Goal: Navigation & Orientation: Find specific page/section

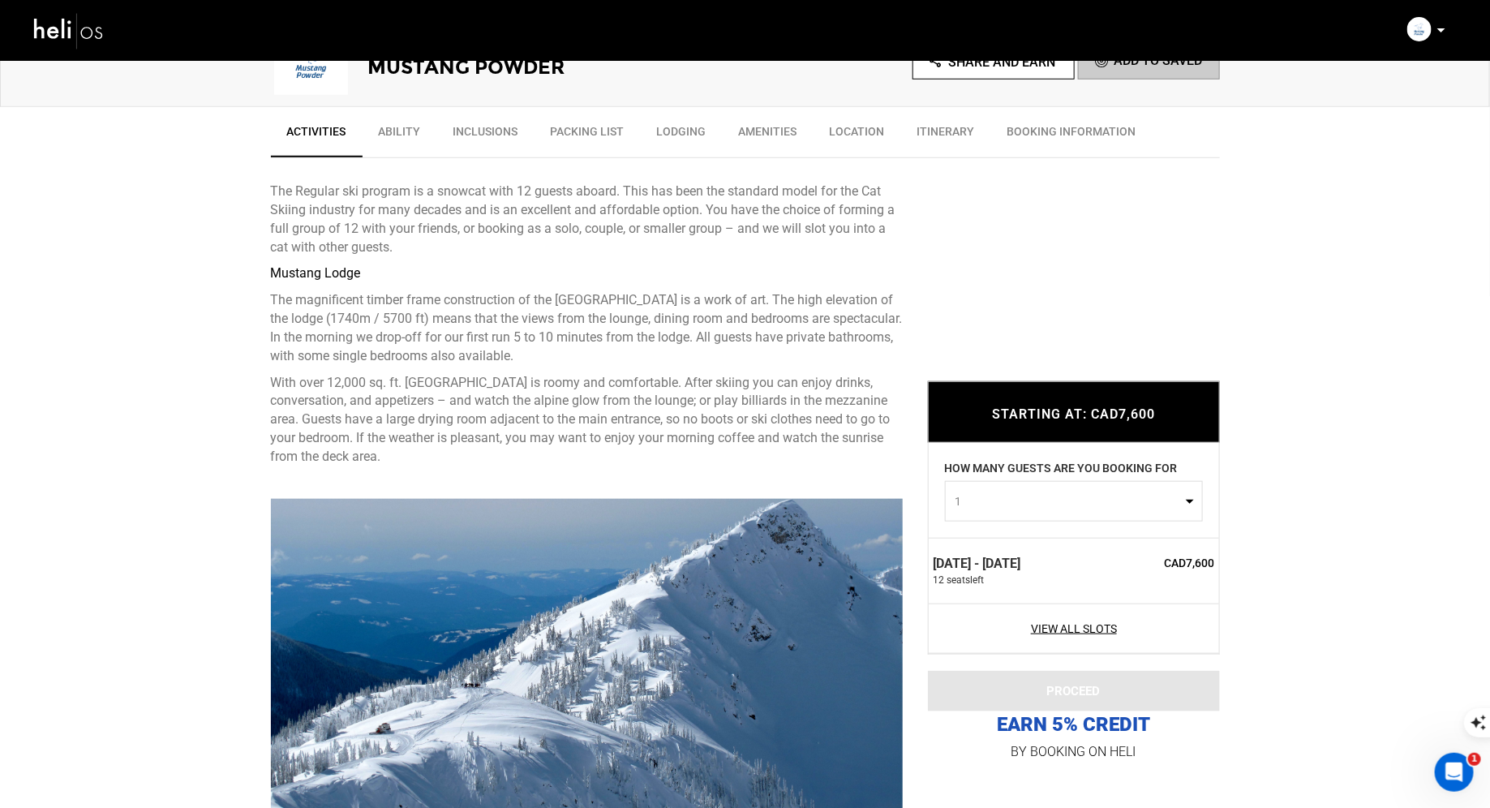
click at [64, 35] on img at bounding box center [68, 30] width 73 height 43
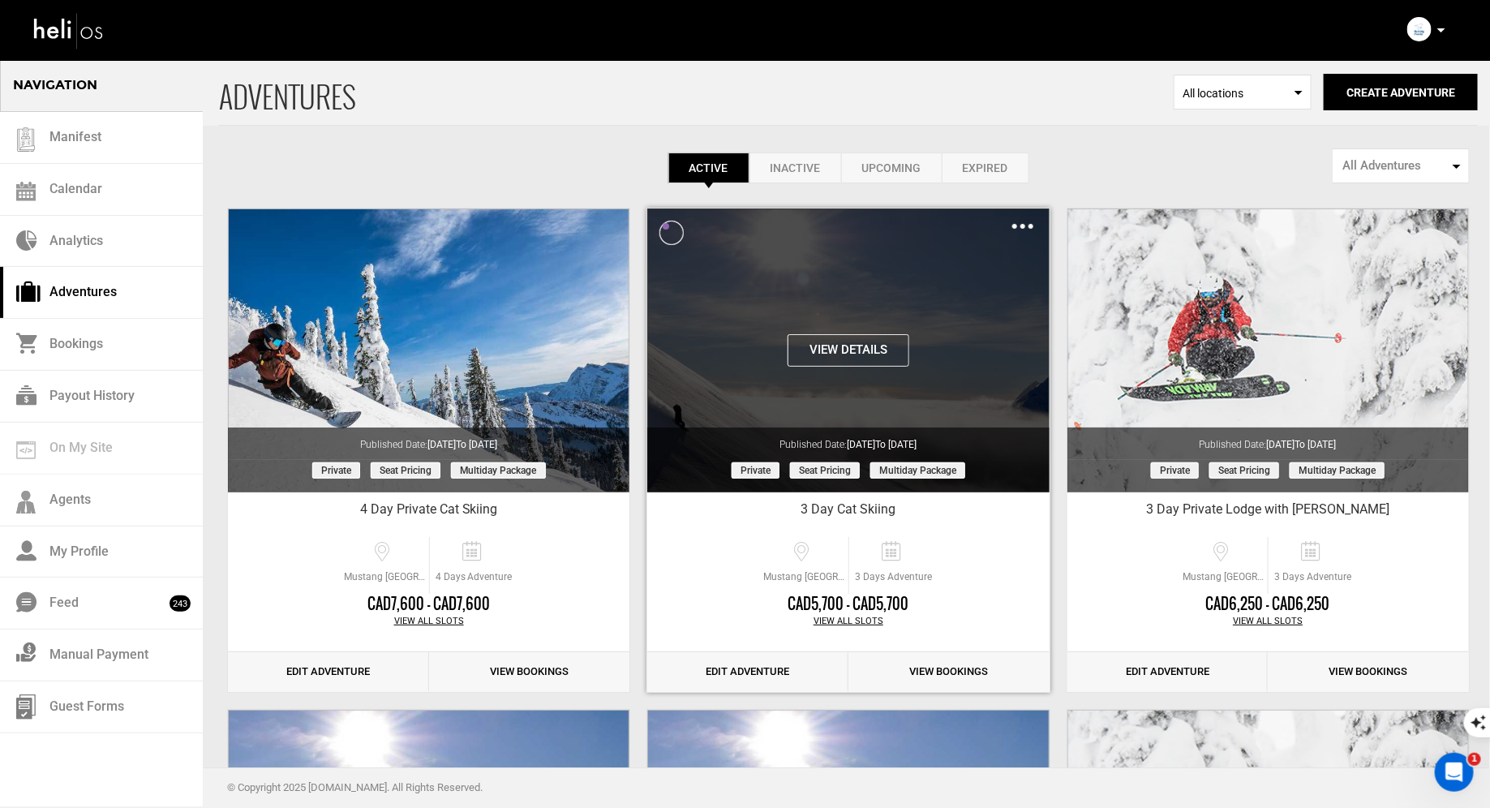
click at [828, 345] on button "View Details" at bounding box center [849, 350] width 122 height 32
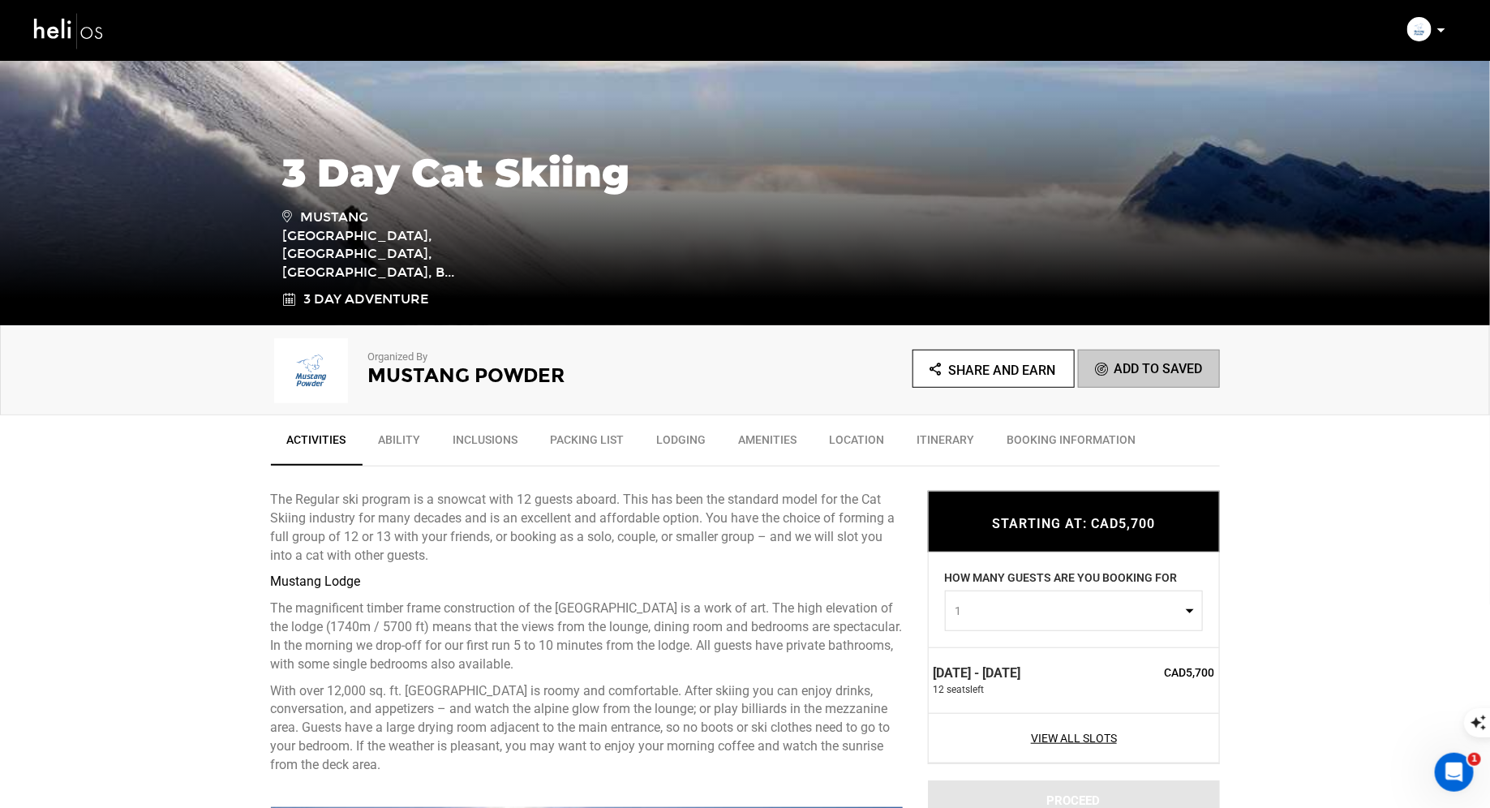
scroll to position [280, 0]
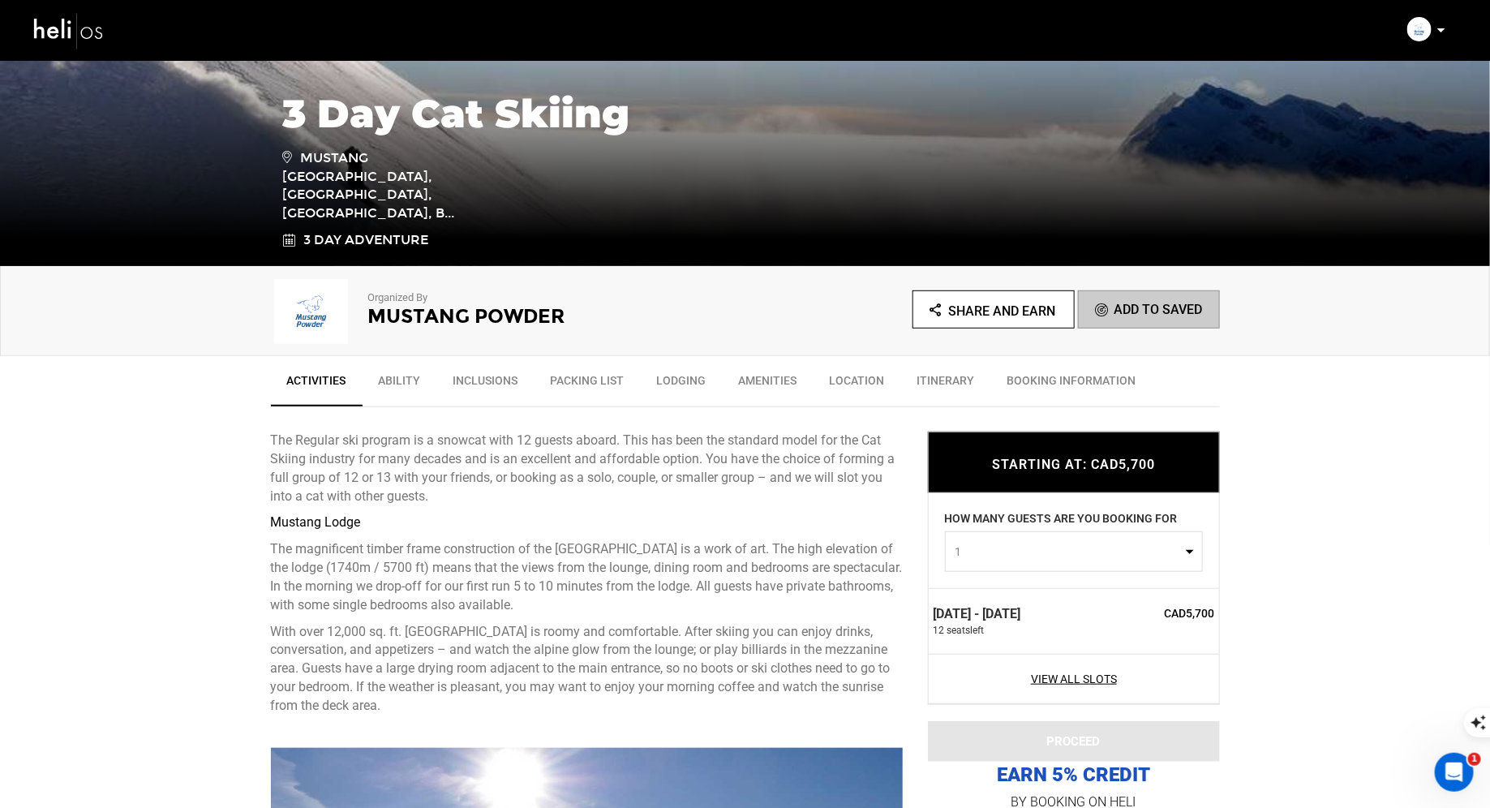
click at [1039, 557] on span "1" at bounding box center [1069, 552] width 226 height 16
